Goal: Information Seeking & Learning: Learn about a topic

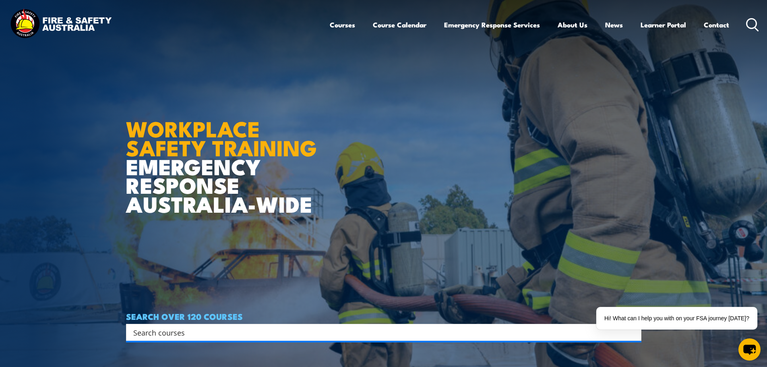
click at [186, 338] on div "Search" at bounding box center [383, 332] width 515 height 17
click at [210, 332] on input "Search input" at bounding box center [378, 332] width 490 height 12
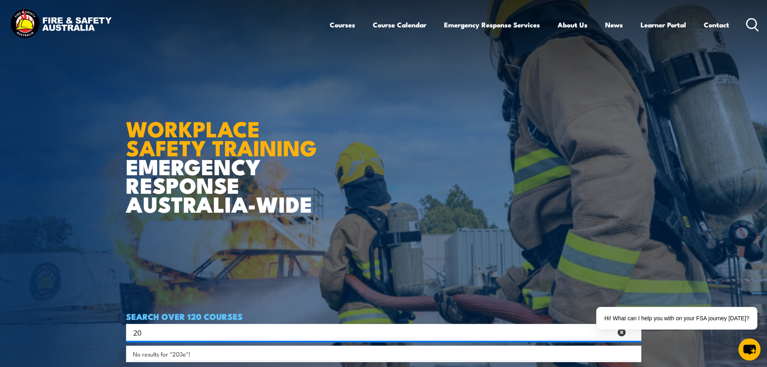
type input "2"
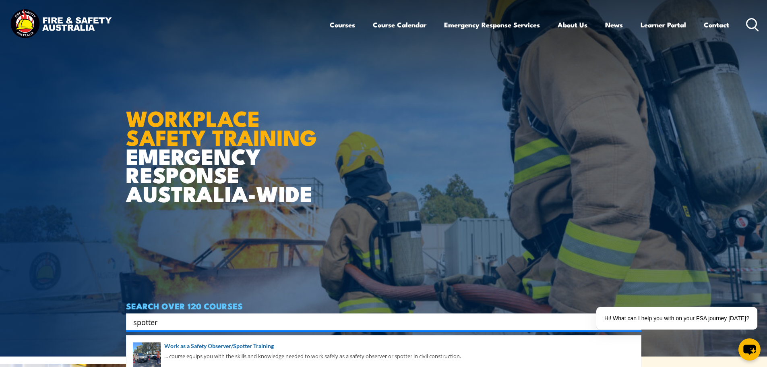
scroll to position [40, 0]
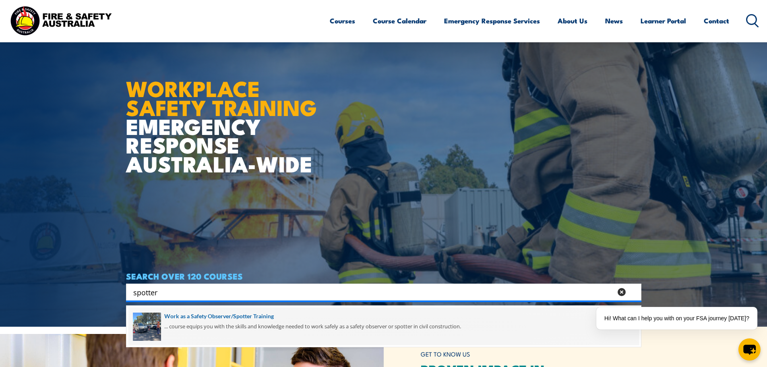
type input "spotter"
click at [220, 317] on span at bounding box center [383, 326] width 510 height 38
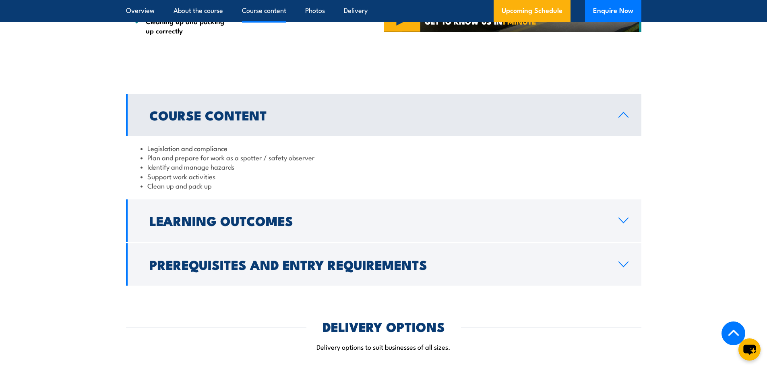
scroll to position [604, 0]
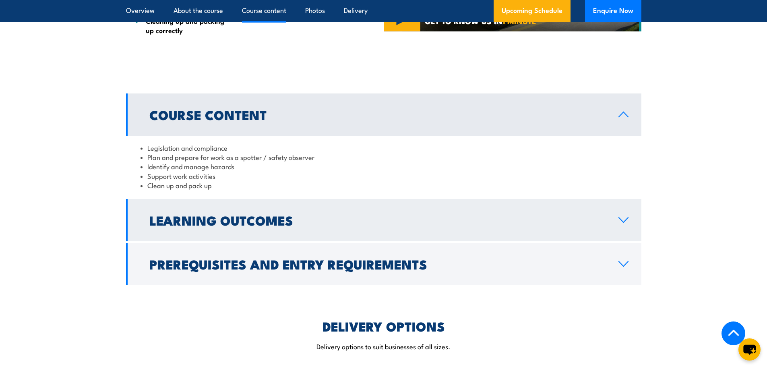
click at [624, 220] on icon at bounding box center [623, 220] width 11 height 6
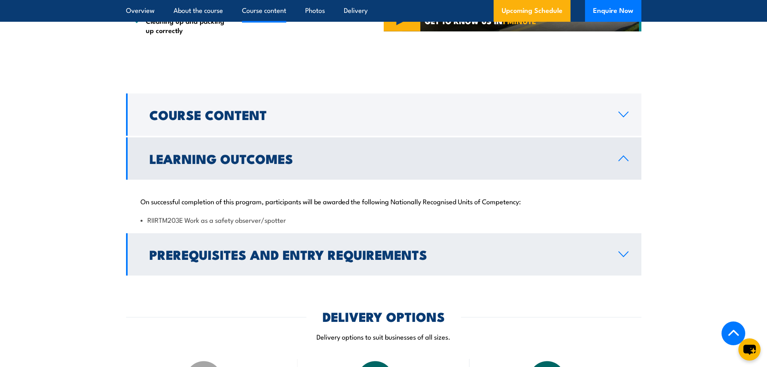
click at [620, 252] on icon at bounding box center [623, 254] width 11 height 6
